Goal: Task Accomplishment & Management: Complete application form

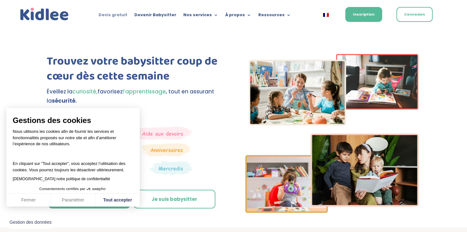
click at [121, 15] on link "Devis gratuit" at bounding box center [113, 16] width 29 height 7
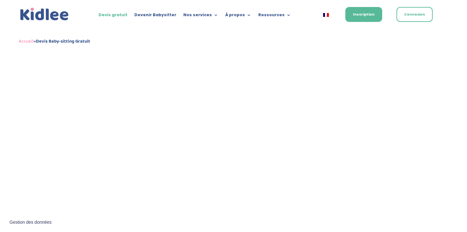
scroll to position [278, 0]
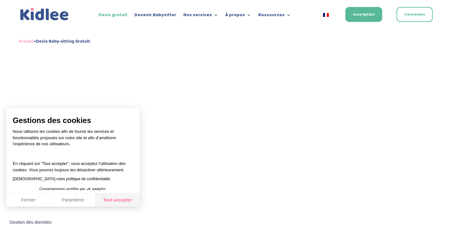
click at [109, 201] on button "Tout accepter" at bounding box center [117, 200] width 45 height 13
checkbox input "true"
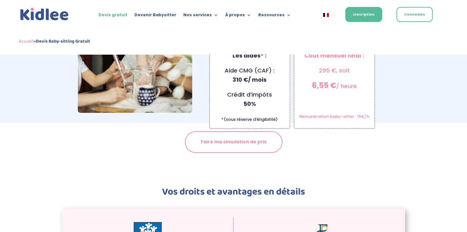
scroll to position [656, 0]
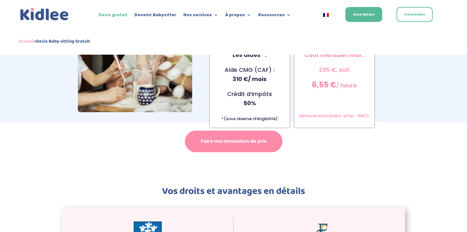
click at [244, 138] on link "Faire ma simulation de prix" at bounding box center [234, 142] width 98 height 22
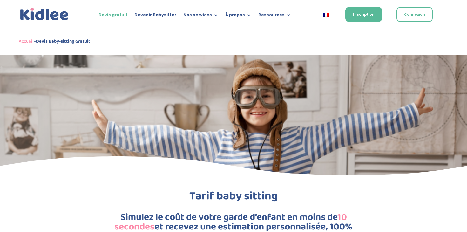
click at [79, 44] on strong "Devis Baby-sitting Gratuit" at bounding box center [63, 42] width 54 height 8
click at [29, 42] on link "Accueil" at bounding box center [26, 42] width 15 height 8
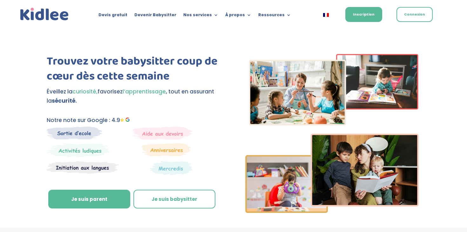
scroll to position [34, 0]
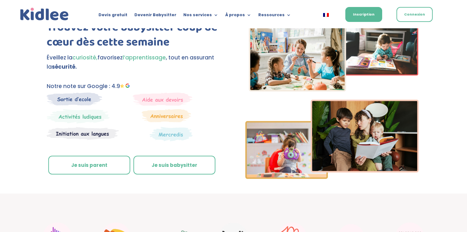
click at [86, 162] on link "Je suis parent" at bounding box center [89, 165] width 82 height 19
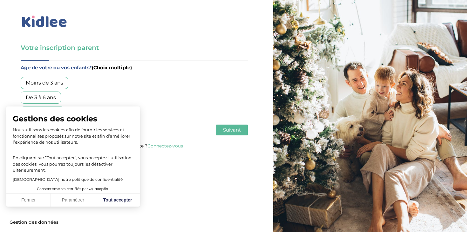
click at [52, 99] on div "De 3 à 6 ans" at bounding box center [41, 98] width 40 height 12
click at [230, 131] on span "Suivant" at bounding box center [232, 130] width 18 height 6
click at [54, 83] on div "Garde régulière" at bounding box center [46, 83] width 50 height 12
click at [110, 198] on button "Tout accepter" at bounding box center [117, 200] width 45 height 13
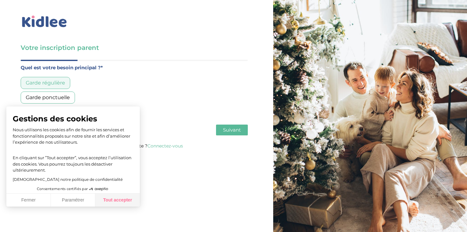
checkbox input "true"
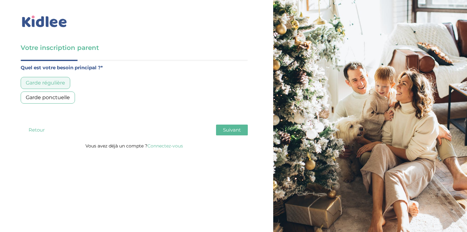
click at [236, 132] on span "Suivant" at bounding box center [232, 130] width 18 height 6
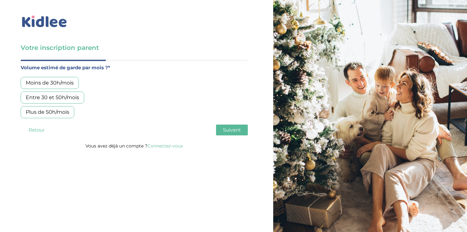
click at [72, 97] on div "Entre 30 et 50h/mois" at bounding box center [53, 98] width 64 height 12
click at [228, 130] on span "Suivant" at bounding box center [232, 130] width 18 height 6
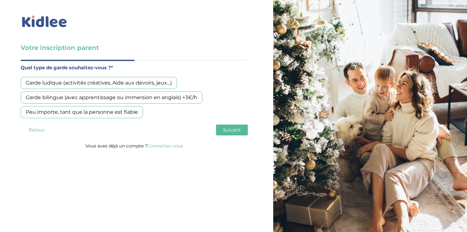
click at [162, 97] on div "Garde bilingue (avec apprentissage ou immersion en anglais) +3€/h" at bounding box center [112, 98] width 182 height 12
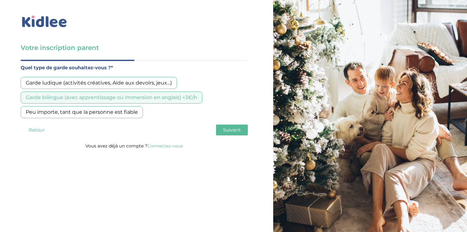
click at [230, 128] on span "Suivant" at bounding box center [232, 130] width 18 height 6
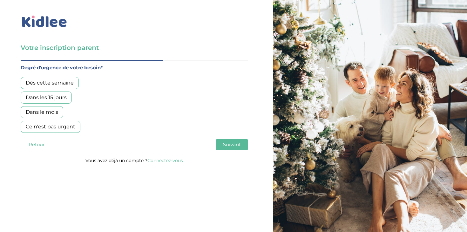
click at [68, 84] on div "Dès cette semaine" at bounding box center [50, 83] width 58 height 12
click at [59, 96] on div "Dans les 15 jours" at bounding box center [46, 98] width 51 height 12
click at [224, 141] on button "Suivant" at bounding box center [232, 144] width 32 height 11
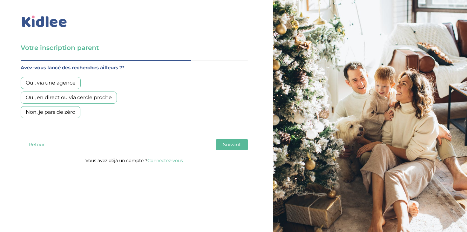
click at [68, 97] on div "Oui, en direct ou via cercle proche" at bounding box center [69, 98] width 96 height 12
click at [228, 146] on span "Suivant" at bounding box center [232, 144] width 18 height 6
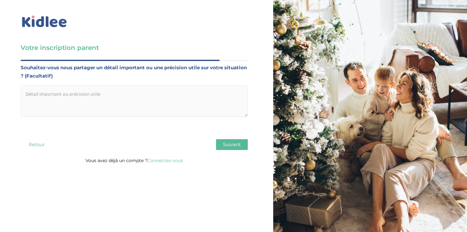
click at [171, 94] on textarea at bounding box center [134, 101] width 227 height 32
paste textarea "Bonjour madame, monsieur, Nous recherchons une garde d'enfants pour 40h par moi…"
type textarea "Bonjour madame, monsieur, Nous recherchons une garde d'enfants pour 40h par moi…"
click at [221, 145] on button "Suivant" at bounding box center [232, 144] width 32 height 11
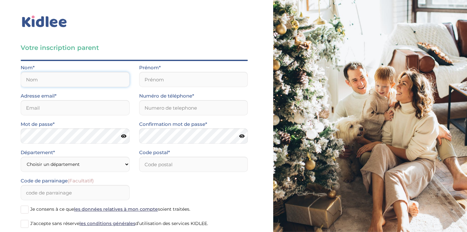
click at [91, 82] on input "text" at bounding box center [75, 79] width 109 height 15
type input "CEZARD"
type input "CLEMENT"
type input "ccezard@gmail.com"
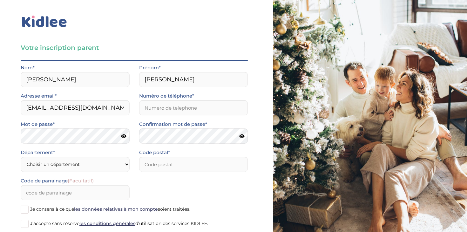
type input "0643801829"
type input "75011"
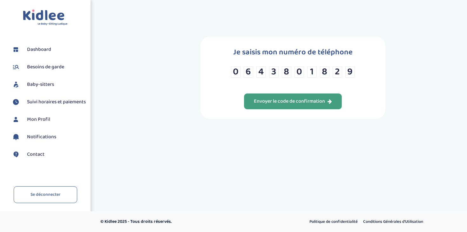
click at [311, 105] on div "Envoyer le code de confirmation" at bounding box center [293, 101] width 78 height 7
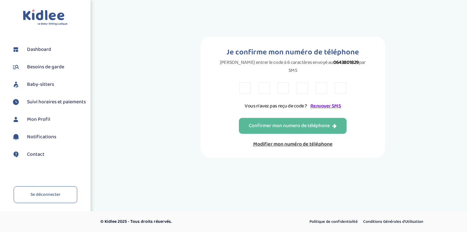
click at [249, 83] on input "text" at bounding box center [245, 88] width 11 height 12
type input "X"
type input "H"
type input "F"
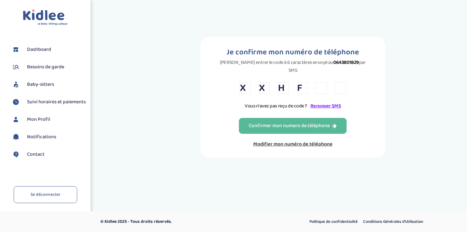
type input "M"
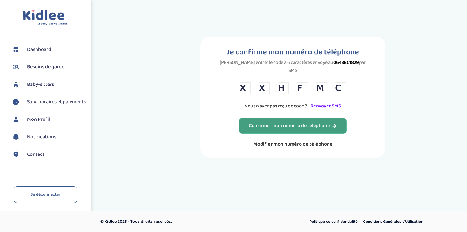
type input "C"
click at [278, 123] on button "Confirmer mon numero de téléphone" at bounding box center [293, 126] width 108 height 16
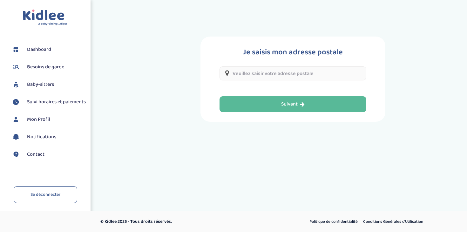
click at [258, 73] on input "text" at bounding box center [293, 73] width 147 height 14
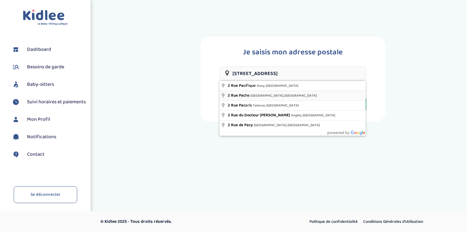
type input "2 Rue Pache, Paris, France"
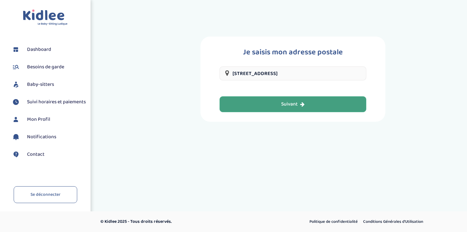
click at [276, 108] on button "Suivant" at bounding box center [293, 104] width 147 height 16
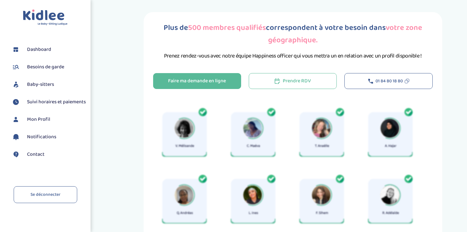
scroll to position [3, 0]
click at [185, 78] on div "Faire ma demande en ligne" at bounding box center [197, 80] width 58 height 7
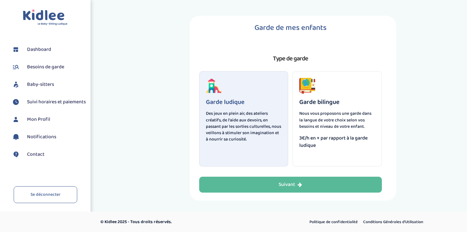
scroll to position [0, 0]
click at [337, 104] on h3 "Garde bilingue" at bounding box center [337, 101] width 76 height 7
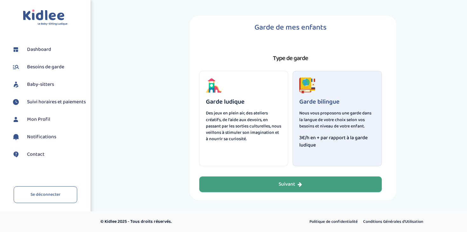
click at [299, 183] on icon "button" at bounding box center [300, 184] width 4 height 5
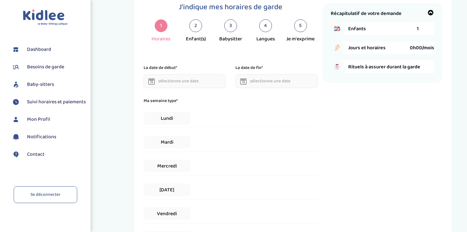
scroll to position [21, 0]
click at [194, 26] on div "2" at bounding box center [195, 25] width 13 height 13
click at [198, 24] on div "2" at bounding box center [195, 25] width 13 height 13
click at [197, 26] on div "2" at bounding box center [195, 25] width 13 height 13
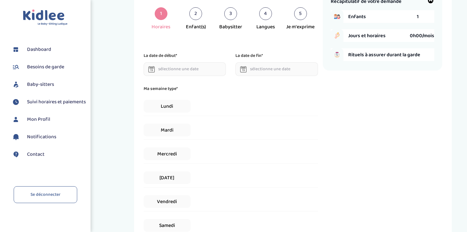
scroll to position [68, 0]
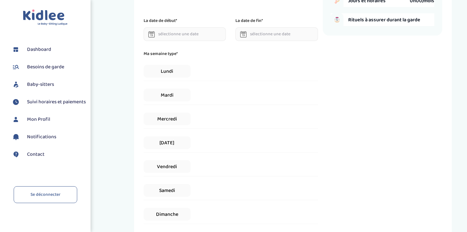
click at [154, 36] on icon at bounding box center [151, 34] width 6 height 6
click at [152, 36] on icon at bounding box center [151, 34] width 6 height 6
click at [183, 38] on input "text" at bounding box center [185, 34] width 83 height 14
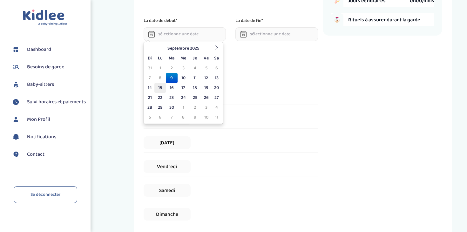
click at [160, 88] on td "15" at bounding box center [159, 88] width 11 height 10
type input "15-09-2025"
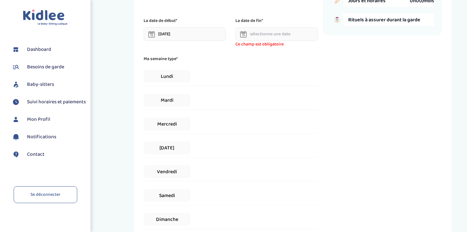
click at [243, 35] on icon at bounding box center [243, 35] width 3 height 2
click at [252, 36] on input "text" at bounding box center [277, 34] width 83 height 14
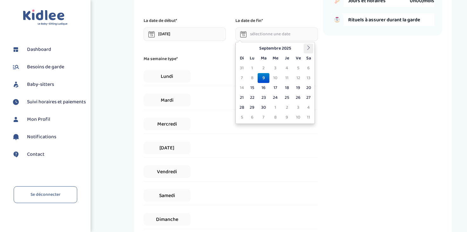
click at [306, 47] on icon at bounding box center [308, 47] width 4 height 4
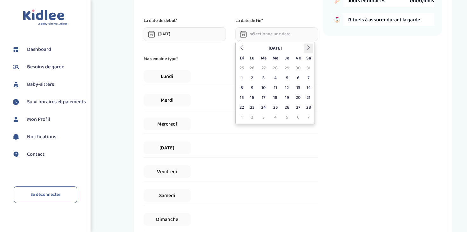
click at [306, 47] on icon at bounding box center [308, 47] width 4 height 4
click at [264, 103] on td "30" at bounding box center [264, 108] width 12 height 10
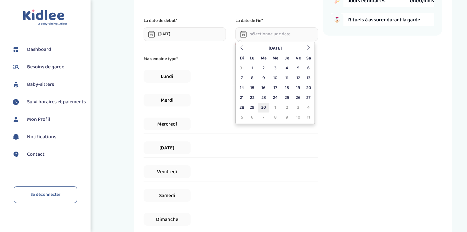
type input "30-06-2026"
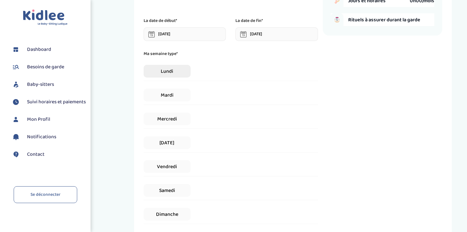
click at [180, 72] on span "Lundi" at bounding box center [167, 71] width 47 height 13
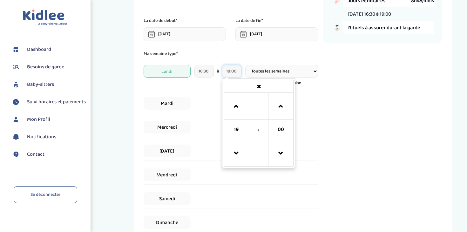
click at [234, 73] on input "19:00" at bounding box center [231, 71] width 19 height 13
click at [237, 154] on span at bounding box center [236, 153] width 17 height 17
click at [281, 106] on span at bounding box center [280, 106] width 17 height 17
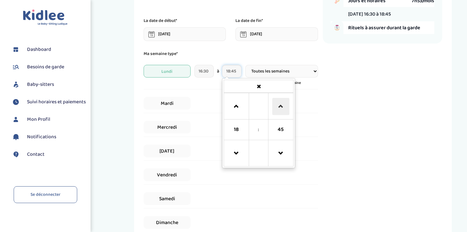
click at [281, 106] on span at bounding box center [280, 106] width 17 height 17
click at [277, 153] on span at bounding box center [280, 153] width 17 height 17
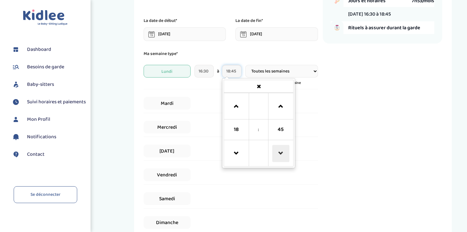
type input "18:30"
click at [312, 106] on div "Mardi" at bounding box center [231, 103] width 175 height 19
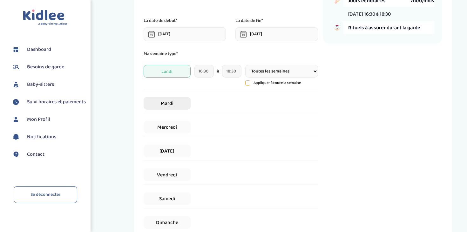
click at [180, 105] on span "Mardi" at bounding box center [167, 103] width 47 height 13
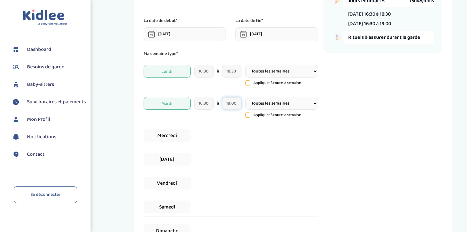
click at [236, 105] on input "19:00" at bounding box center [231, 103] width 19 height 13
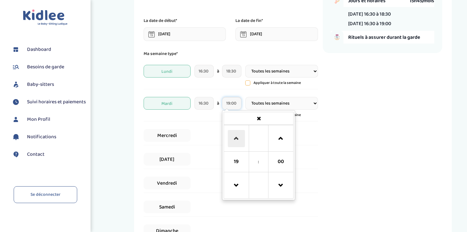
click at [243, 137] on span at bounding box center [236, 138] width 17 height 17
click at [237, 178] on span at bounding box center [236, 185] width 17 height 17
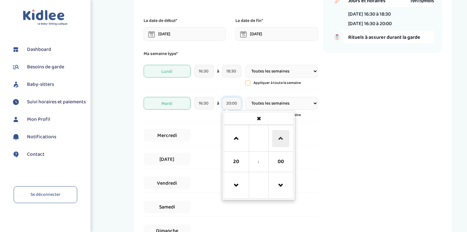
click at [278, 140] on span at bounding box center [280, 138] width 17 height 17
type input "20:30"
click at [318, 125] on div "J'indique mes horaires de garde 1 Horaires 2 Enfant(s) 3 Babysitter 4 Langues 5…" at bounding box center [233, 127] width 179 height 342
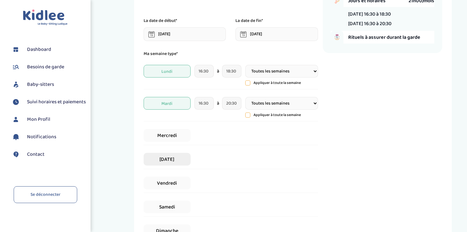
click at [177, 156] on span "Jeudi" at bounding box center [167, 159] width 47 height 13
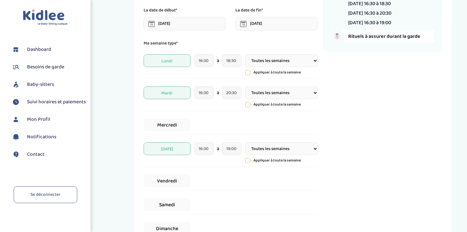
scroll to position [92, 0]
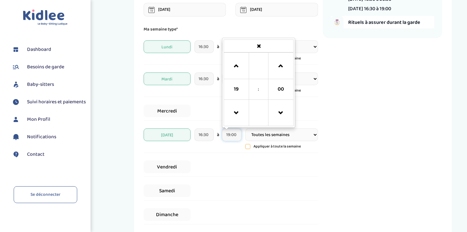
click at [233, 136] on input "19:00" at bounding box center [231, 134] width 19 height 13
click at [236, 118] on span at bounding box center [236, 113] width 17 height 17
click at [278, 64] on span at bounding box center [280, 66] width 17 height 17
type input "18:30"
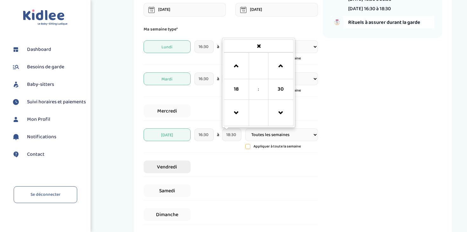
click at [170, 173] on span "Vendredi" at bounding box center [167, 167] width 47 height 13
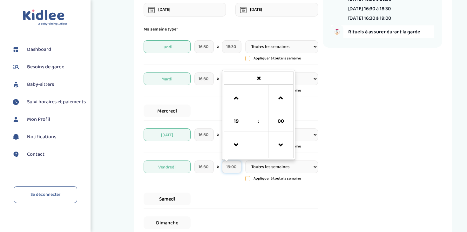
click at [228, 170] on input "19:00" at bounding box center [231, 167] width 19 height 13
click at [233, 151] on span at bounding box center [236, 145] width 17 height 17
click at [283, 98] on span at bounding box center [280, 98] width 17 height 17
type input "18:30"
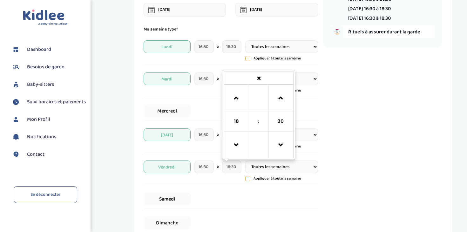
click at [337, 114] on div "Récapitulatif de votre demande Enfants 1 Jours et horaires 35h00/mois Lundi 16:…" at bounding box center [383, 111] width 120 height 358
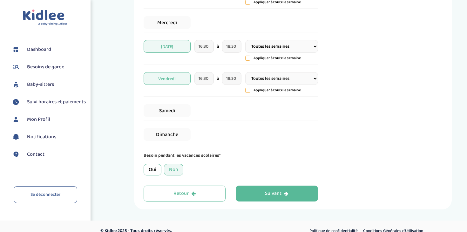
scroll to position [190, 0]
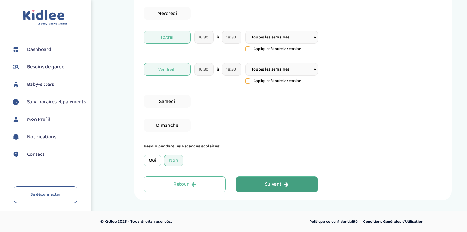
click at [293, 185] on button "Suivant" at bounding box center [277, 184] width 82 height 16
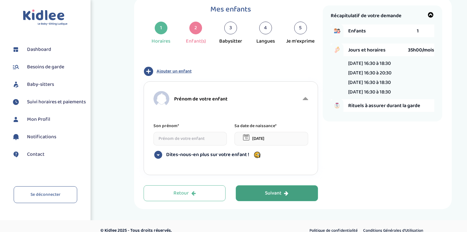
scroll to position [17, 0]
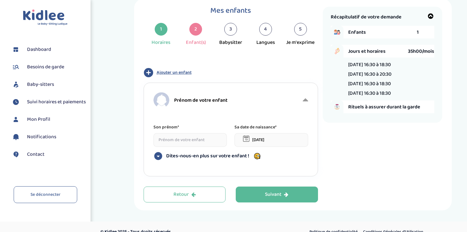
click at [179, 72] on span "Ajouter un enfant" at bounding box center [174, 72] width 35 height 7
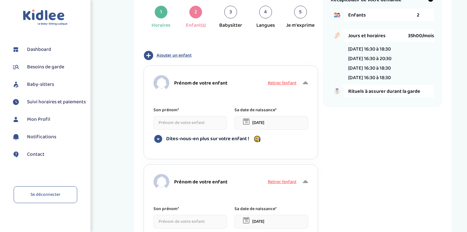
scroll to position [40, 0]
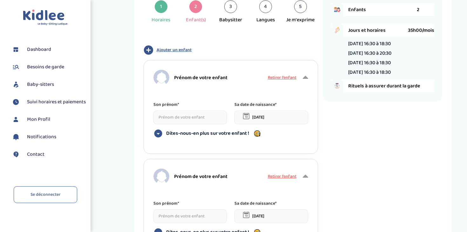
click at [182, 120] on input at bounding box center [191, 118] width 74 height 14
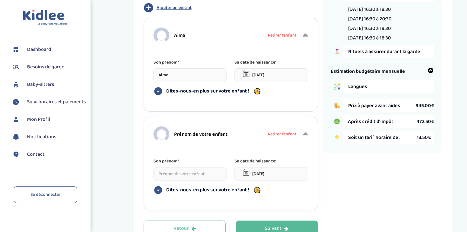
scroll to position [87, 0]
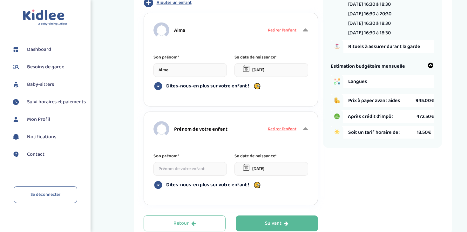
type input "Alma"
click at [185, 167] on input at bounding box center [191, 169] width 74 height 14
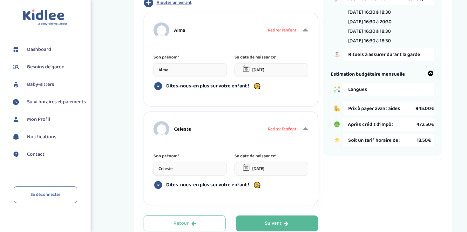
type input "Celeste"
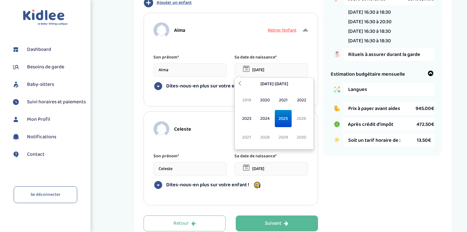
click at [262, 68] on input "09-09-2025" at bounding box center [272, 70] width 74 height 14
click at [265, 97] on span "2020" at bounding box center [265, 100] width 17 height 17
click at [280, 122] on span "Jul" at bounding box center [283, 118] width 17 height 17
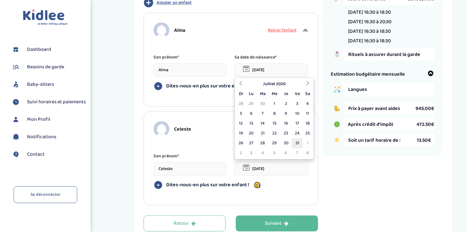
click at [297, 139] on td "31" at bounding box center [297, 143] width 11 height 10
type input "31-07-2020"
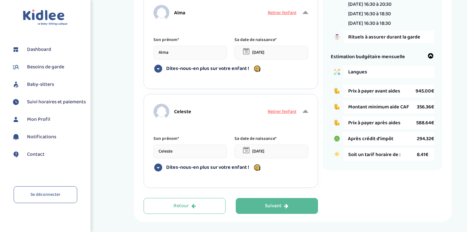
scroll to position [106, 0]
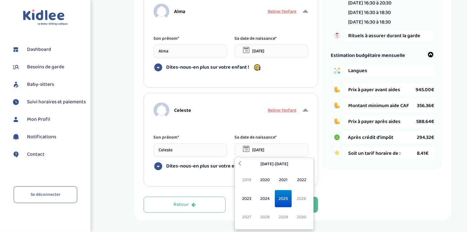
click at [280, 148] on input "09-09-2025" at bounding box center [272, 150] width 74 height 14
click at [285, 176] on span "2021" at bounding box center [283, 179] width 17 height 17
click at [298, 180] on span "Avr" at bounding box center [301, 179] width 17 height 17
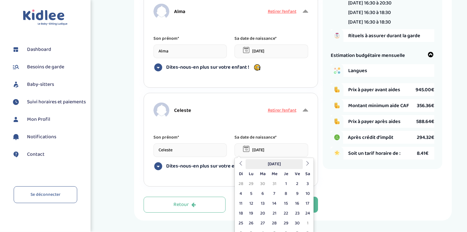
click at [248, 163] on th "Avril 2021" at bounding box center [274, 164] width 57 height 10
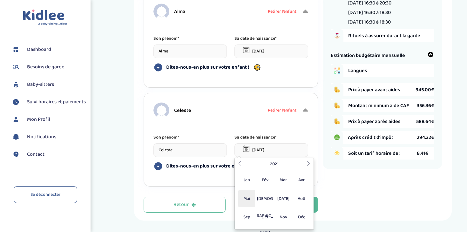
click at [249, 197] on span "Mai" at bounding box center [246, 198] width 17 height 17
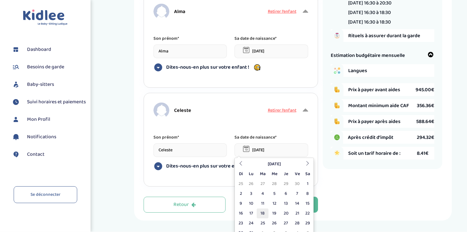
click at [261, 215] on td "18" at bounding box center [263, 214] width 12 height 10
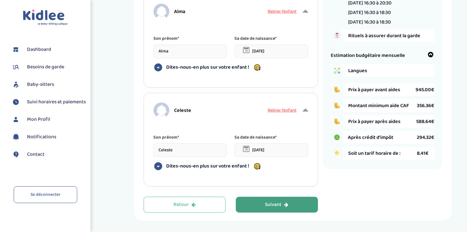
click at [296, 205] on button "Suivant" at bounding box center [277, 205] width 82 height 16
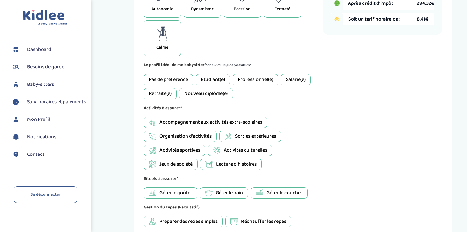
scroll to position [334, 0]
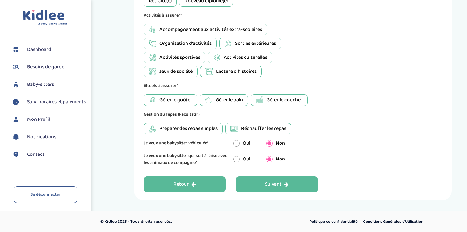
click at [201, 180] on button "Retour" at bounding box center [185, 184] width 82 height 16
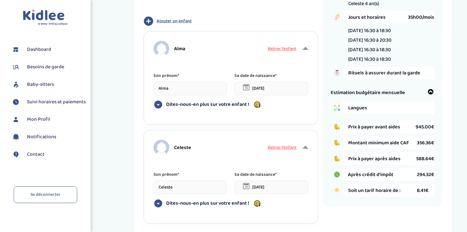
scroll to position [126, 0]
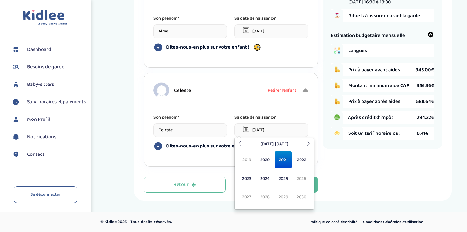
click at [263, 130] on input "18-05-2021" at bounding box center [272, 130] width 74 height 14
click at [297, 154] on span "2022" at bounding box center [301, 159] width 17 height 17
click at [322, 161] on div "Mes enfants 1 Horaires 2 Enfant(s) 3 Babysitter 4 Langues 5 Je m'exprime Type d…" at bounding box center [233, 45] width 179 height 295
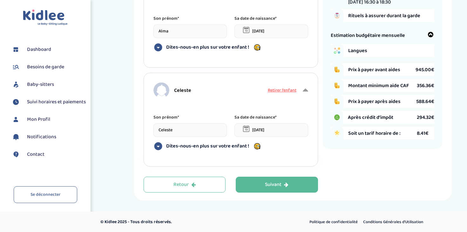
click at [270, 132] on input "18-05-2021" at bounding box center [272, 130] width 74 height 14
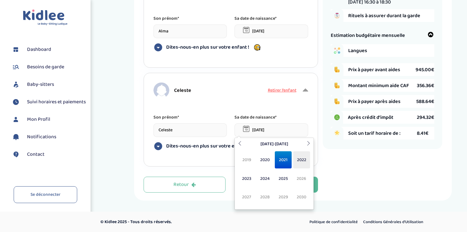
click at [298, 159] on span "2022" at bounding box center [301, 159] width 17 height 17
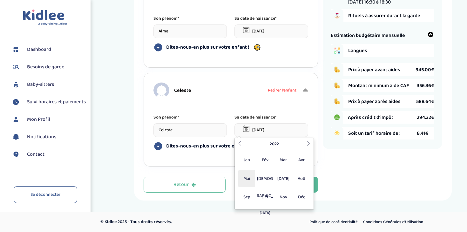
click at [250, 177] on span "Mai" at bounding box center [246, 178] width 17 height 17
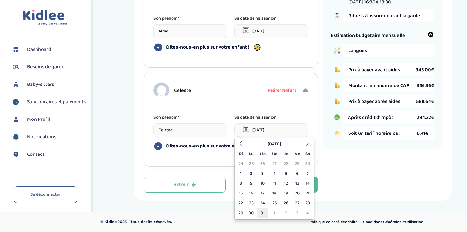
click at [262, 208] on td "31" at bounding box center [263, 213] width 12 height 10
type input "31-05-2022"
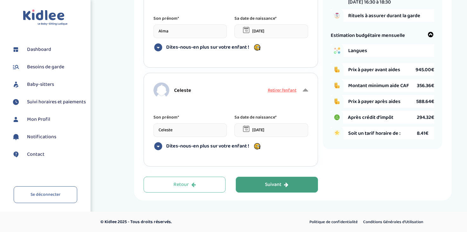
click at [275, 188] on div "Suivant" at bounding box center [277, 184] width 24 height 7
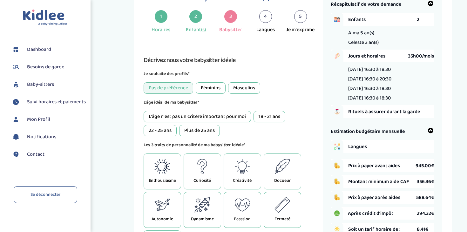
scroll to position [24, 0]
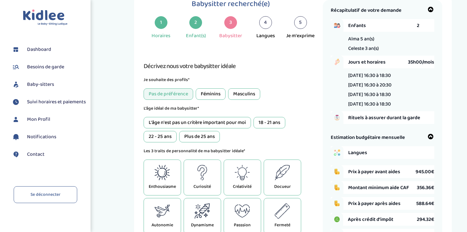
click at [182, 92] on div "Pas de préférence" at bounding box center [169, 93] width 50 height 11
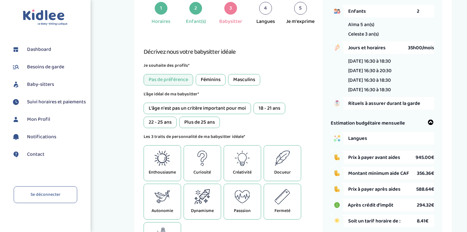
scroll to position [40, 0]
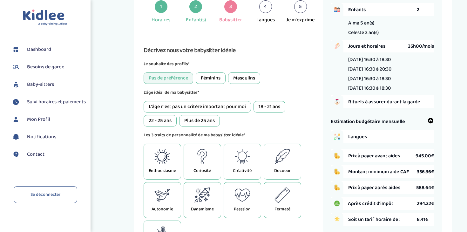
click at [161, 108] on div "L'âge n'est pas un critère important pour moi" at bounding box center [197, 106] width 107 height 11
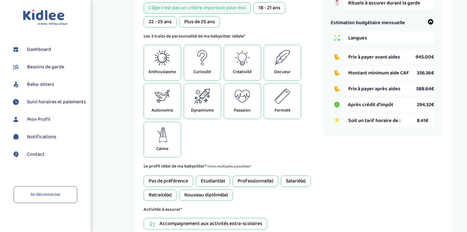
scroll to position [136, 0]
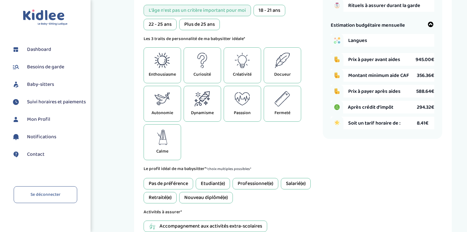
click at [281, 58] on icon at bounding box center [283, 60] width 16 height 15
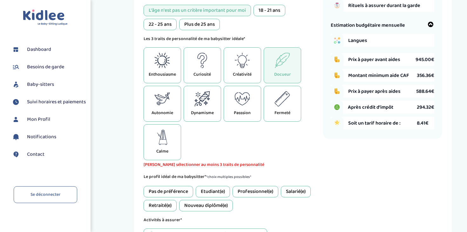
click at [287, 90] on div "Fermeté" at bounding box center [283, 104] width 38 height 36
click at [165, 74] on p "Enthousiasme" at bounding box center [162, 74] width 27 height 7
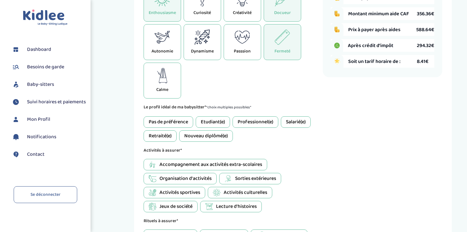
scroll to position [200, 0]
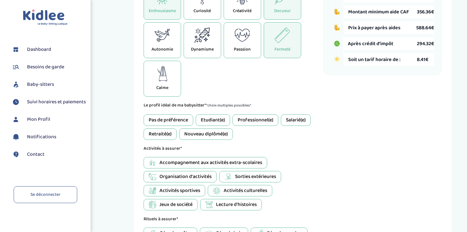
click at [180, 121] on div "Pas de préférence" at bounding box center [169, 119] width 50 height 11
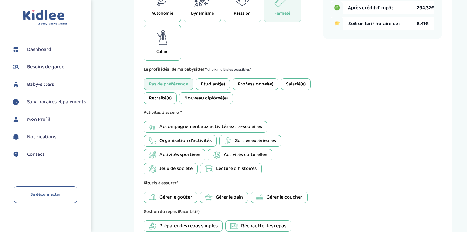
scroll to position [246, 0]
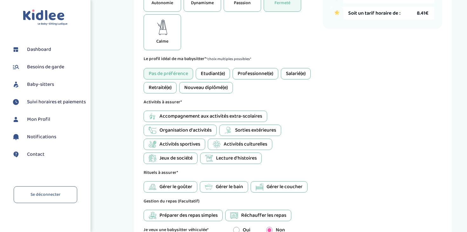
click at [168, 119] on span "Accompagnement aux activités extra-scolaires" at bounding box center [211, 117] width 103 height 8
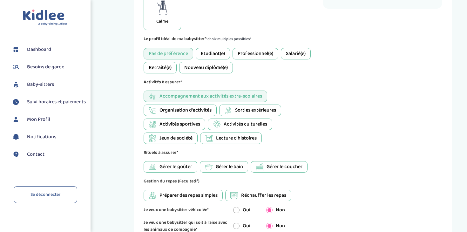
scroll to position [270, 0]
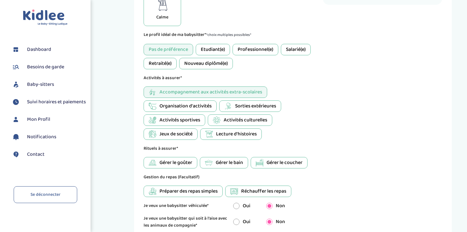
click at [162, 135] on span "Jeux de société" at bounding box center [176, 134] width 33 height 8
click at [215, 136] on div "Lecture d'histoires" at bounding box center [231, 133] width 62 height 11
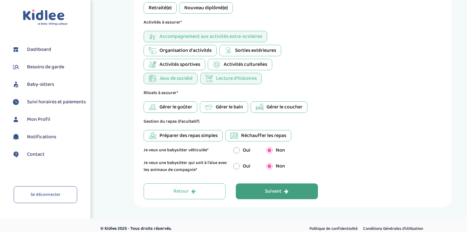
scroll to position [331, 0]
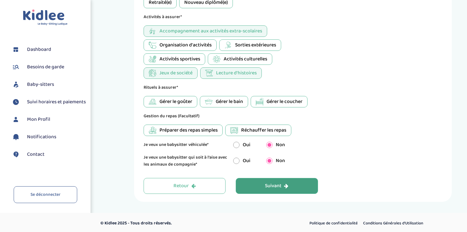
click at [169, 104] on span "Gérer le goûter" at bounding box center [176, 102] width 33 height 8
click at [218, 103] on span "Gérer le bain" at bounding box center [229, 102] width 27 height 8
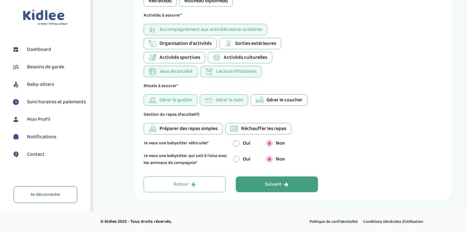
click at [197, 127] on span "Préparer des repas simples" at bounding box center [189, 129] width 58 height 8
click at [269, 184] on div "Suivant" at bounding box center [277, 184] width 24 height 7
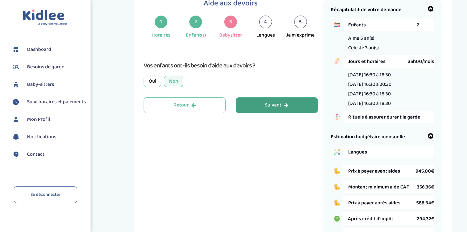
scroll to position [24, 0]
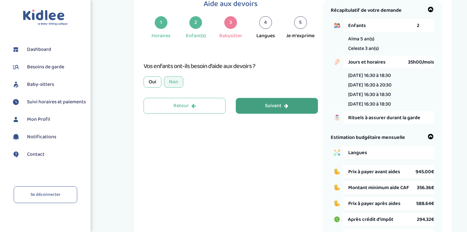
click at [172, 82] on div "Non" at bounding box center [173, 81] width 19 height 11
click at [268, 108] on div "Suivant" at bounding box center [277, 105] width 24 height 7
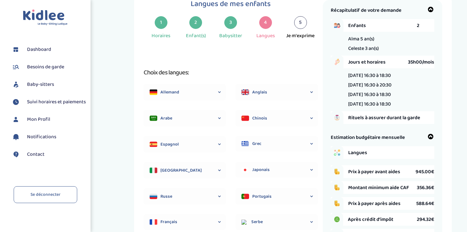
click at [267, 97] on div "Anglais" at bounding box center [277, 92] width 83 height 17
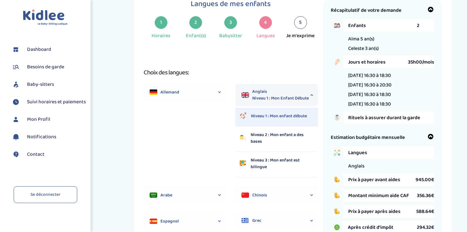
scroll to position [28, 0]
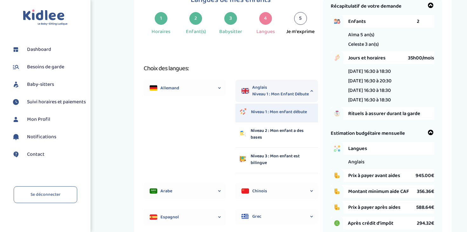
click at [281, 111] on p "Niveau 1 : Mon enfant débute" at bounding box center [279, 112] width 56 height 7
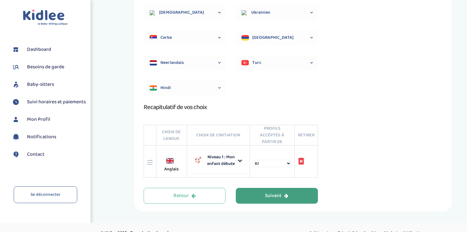
scroll to position [327, 0]
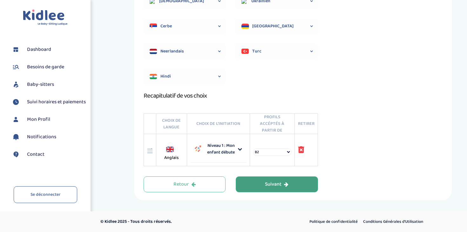
click at [283, 183] on div "Suivant" at bounding box center [277, 184] width 24 height 7
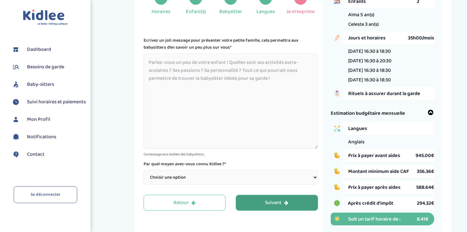
scroll to position [47, 0]
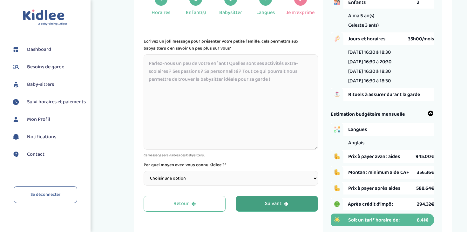
click at [234, 178] on select "Choisir une option Bouche à Oreille Google Plateforme Gens de confiance Faceboo…" at bounding box center [231, 178] width 175 height 15
select select "1"
click at [144, 172] on select "Choisir une option Bouche à Oreille Google Plateforme Gens de confiance Faceboo…" at bounding box center [231, 178] width 175 height 15
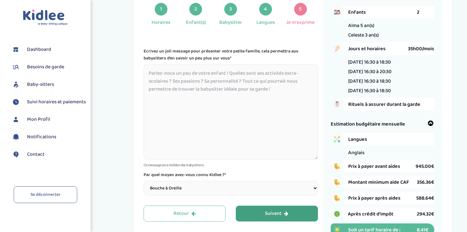
scroll to position [31, 0]
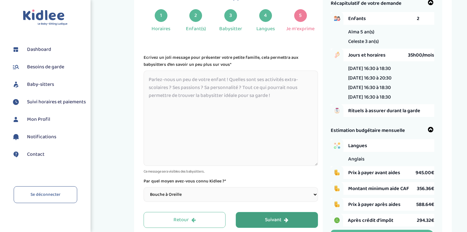
click at [187, 93] on textarea at bounding box center [231, 118] width 175 height 95
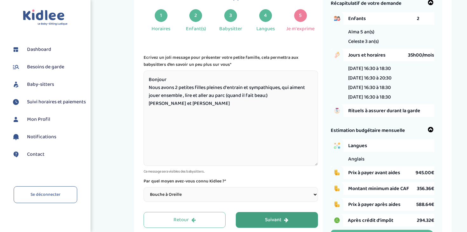
click at [276, 98] on textarea "Bonjour Nous avons 2 petites filles pleines d'entrain et sympathiques, qui aime…" at bounding box center [231, 118] width 175 height 95
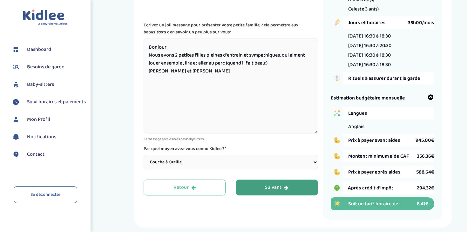
scroll to position [92, 0]
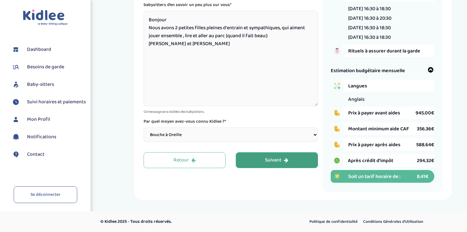
type textarea "Bonjour Nous avons 2 petites filles pleines d'entrain et sympathiques, qui aime…"
click at [288, 148] on div "Informations supplémentaires 1 Horaires 2 Enfant(s) 3 Babysitter 4 Langues 5 Je…" at bounding box center [233, 62] width 179 height 259
click at [288, 155] on button "Suivant" at bounding box center [277, 160] width 82 height 16
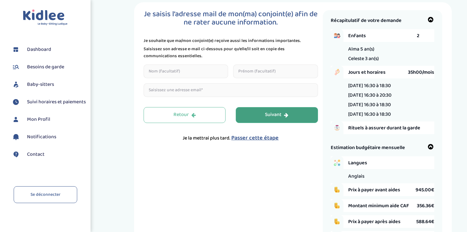
scroll to position [2, 0]
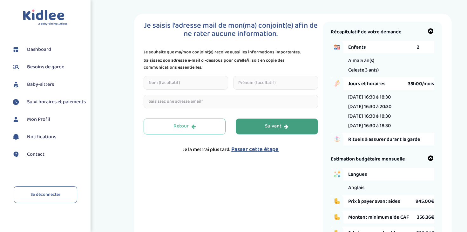
click at [276, 129] on div "Suivant" at bounding box center [277, 126] width 24 height 7
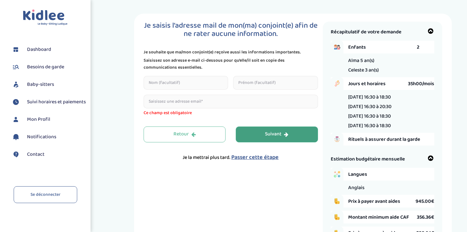
scroll to position [24, 0]
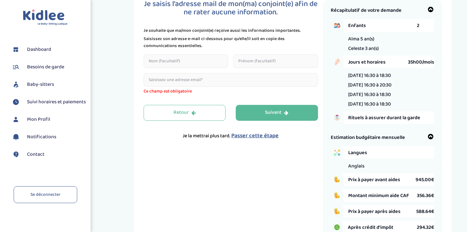
click at [191, 62] on input "text" at bounding box center [186, 61] width 85 height 14
type input "CEZARD"
type input "CLEMENT"
type input "ccezard@gmail.com"
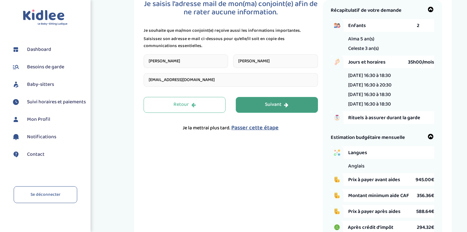
click at [252, 104] on button "Suivant" at bounding box center [277, 105] width 82 height 16
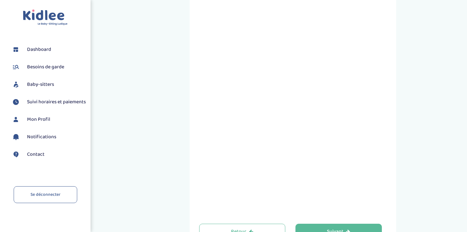
scroll to position [177, 0]
click at [192, 129] on div "Prenez RDV avec KIDLEE Type de garde Garde ludique Des jeux en plein air, des a…" at bounding box center [293, 51] width 207 height 424
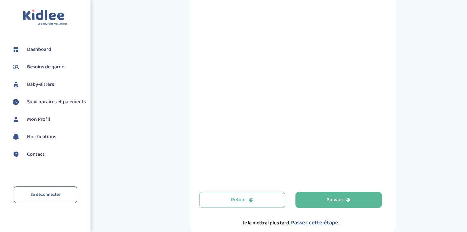
scroll to position [211, 0]
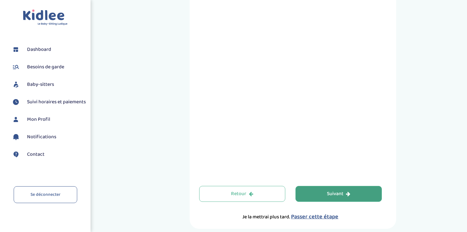
click at [333, 197] on div "Suivant" at bounding box center [339, 193] width 24 height 7
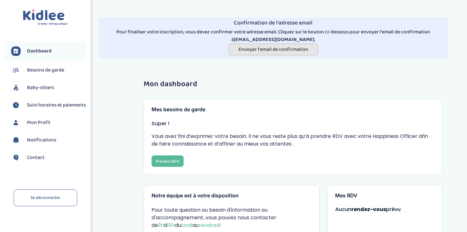
click at [280, 48] on span "Envoyer l'email de confirmation" at bounding box center [274, 49] width 70 height 8
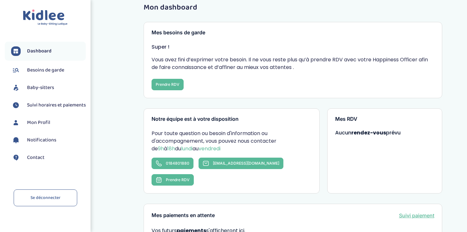
scroll to position [37, 0]
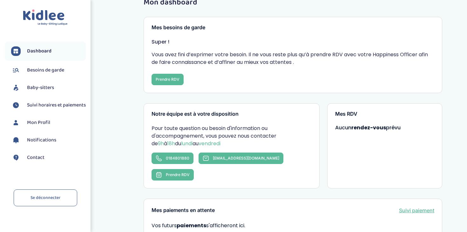
click at [50, 72] on span "Besoins de garde" at bounding box center [45, 70] width 37 height 8
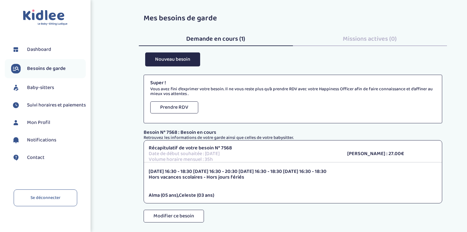
click at [168, 109] on button "Prendre RDV" at bounding box center [174, 107] width 48 height 12
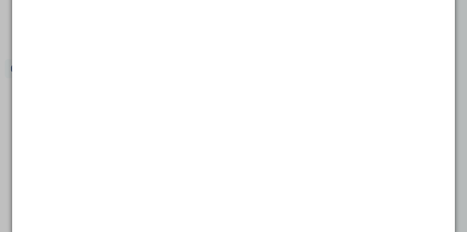
scroll to position [73, 0]
